Goal: Task Accomplishment & Management: Manage account settings

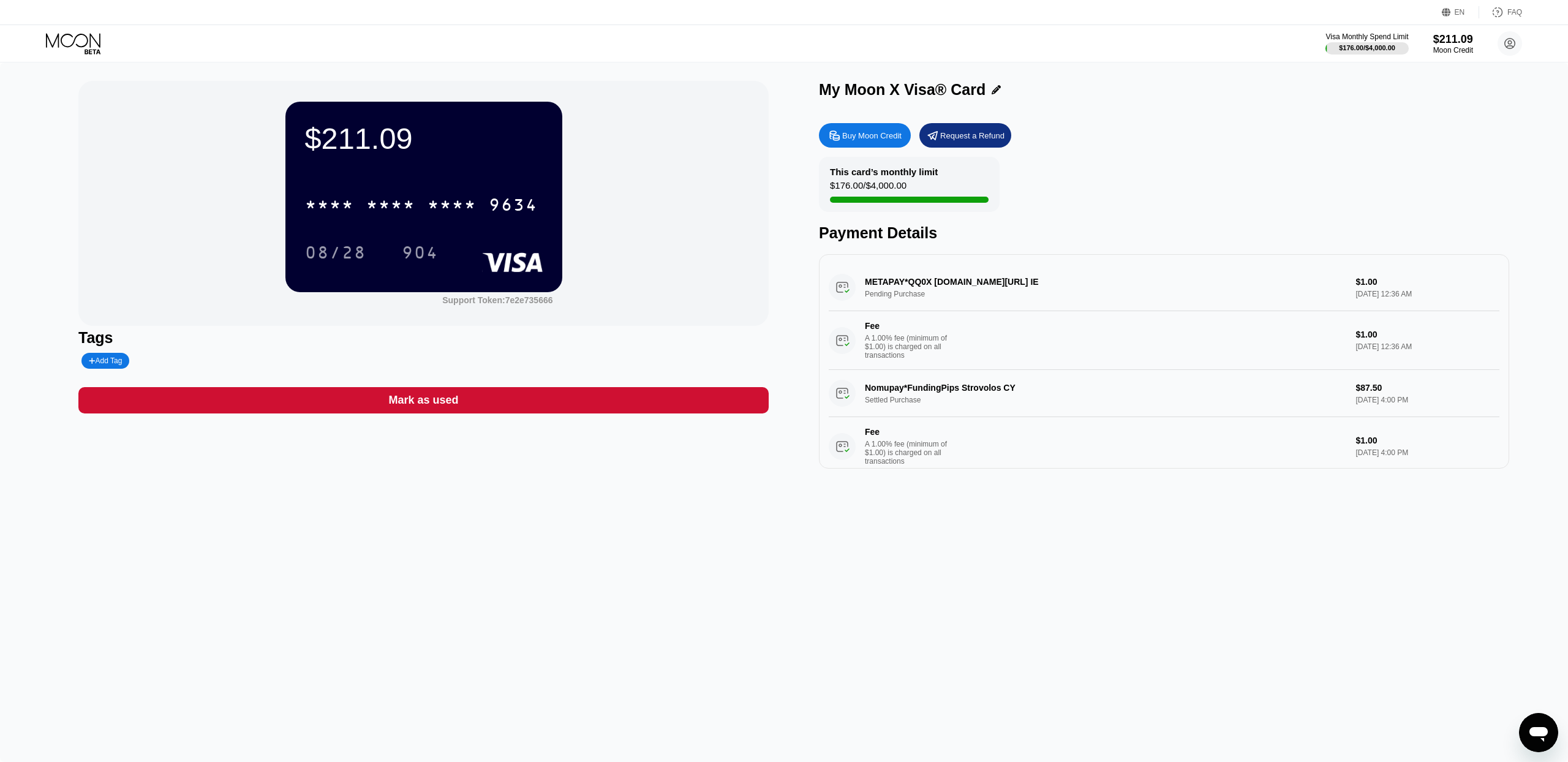
click at [918, 283] on div "METAPAY*QQ0X fb.me/cc IE Pending Purchase $1.00 Sep 24, 2025 12:36 AM Fee A 1.0…" at bounding box center [1164, 317] width 671 height 106
drag, startPoint x: 936, startPoint y: 283, endPoint x: 907, endPoint y: 282, distance: 29.0
click at [907, 282] on div "METAPAY*QQ0X fb.me/cc IE Pending Purchase $1.00 Sep 24, 2025 12:36 AM Fee A 1.0…" at bounding box center [1164, 317] width 671 height 106
